Goal: Information Seeking & Learning: Learn about a topic

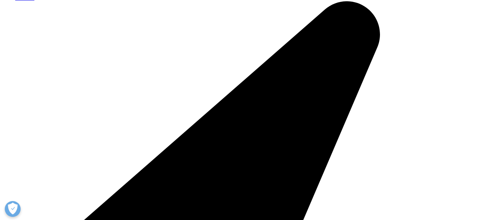
scroll to position [114, 0]
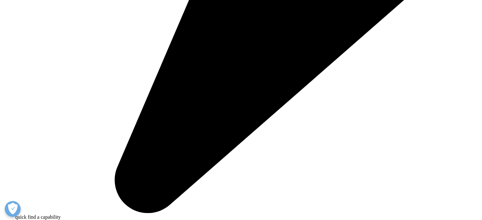
scroll to position [477, 0]
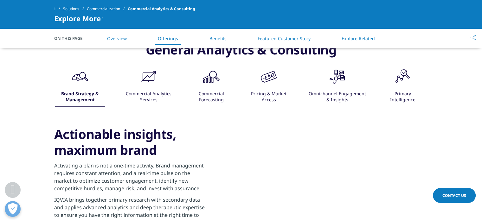
scroll to position [400, 0]
